Goal: Task Accomplishment & Management: Manage account settings

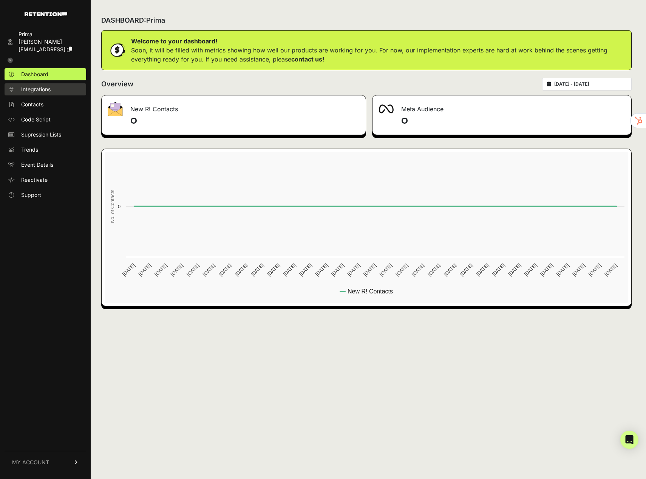
click at [39, 86] on span "Integrations" at bounding box center [35, 90] width 29 height 8
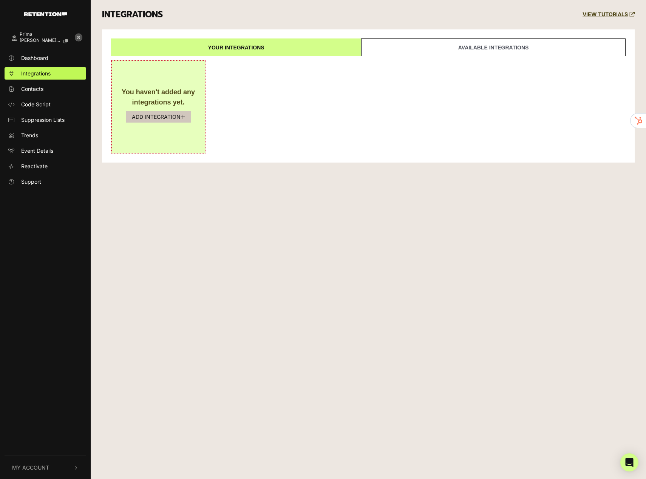
click at [175, 117] on button "ADD INTEGRATION" at bounding box center [158, 116] width 65 height 11
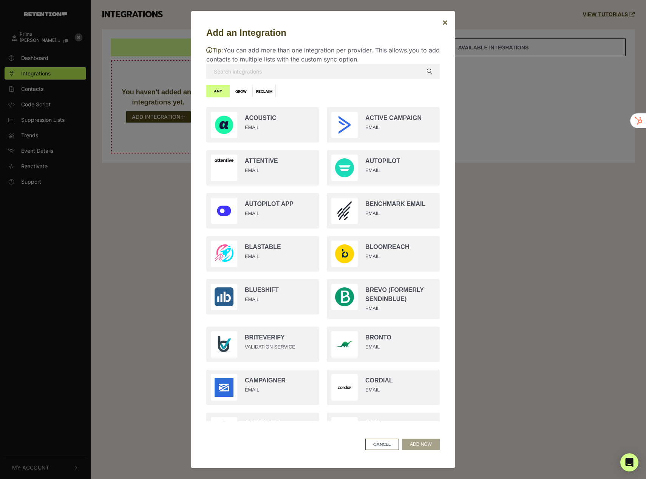
click at [448, 22] on button "×" at bounding box center [445, 22] width 18 height 21
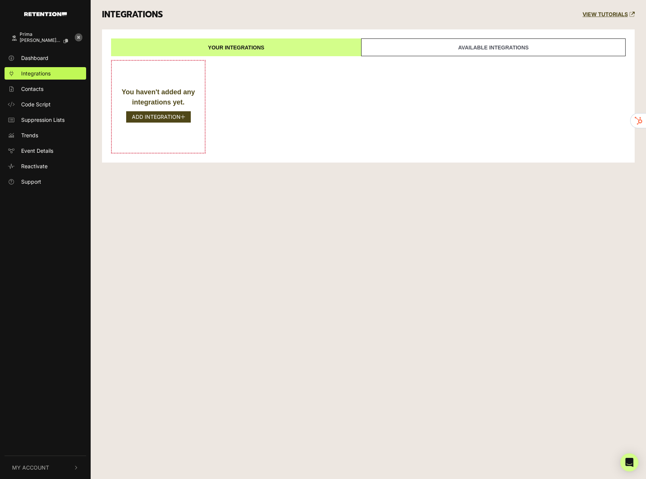
click at [72, 473] on button "My Account" at bounding box center [46, 467] width 82 height 23
click at [35, 438] on span "Billing" at bounding box center [28, 435] width 14 height 8
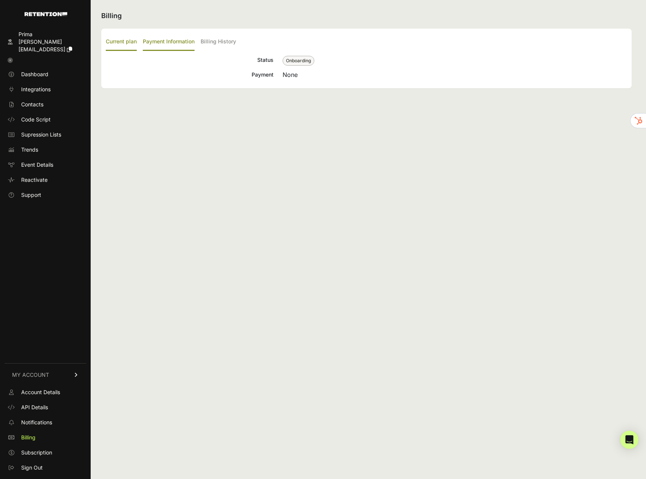
click at [174, 45] on label "Payment Information" at bounding box center [169, 42] width 52 height 18
click at [0, 0] on input "Payment Information" at bounding box center [0, 0] width 0 height 0
click at [220, 42] on label "Billing History" at bounding box center [217, 42] width 35 height 18
click at [0, 0] on input "Billing History" at bounding box center [0, 0] width 0 height 0
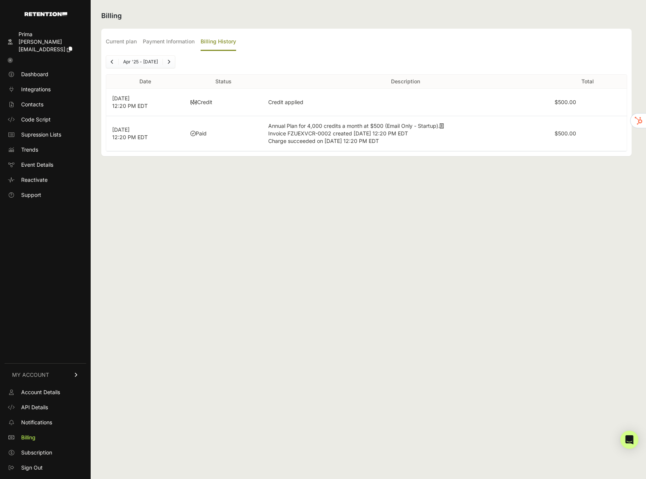
click at [444, 127] on icon at bounding box center [441, 125] width 4 height 5
